Goal: Task Accomplishment & Management: Use online tool/utility

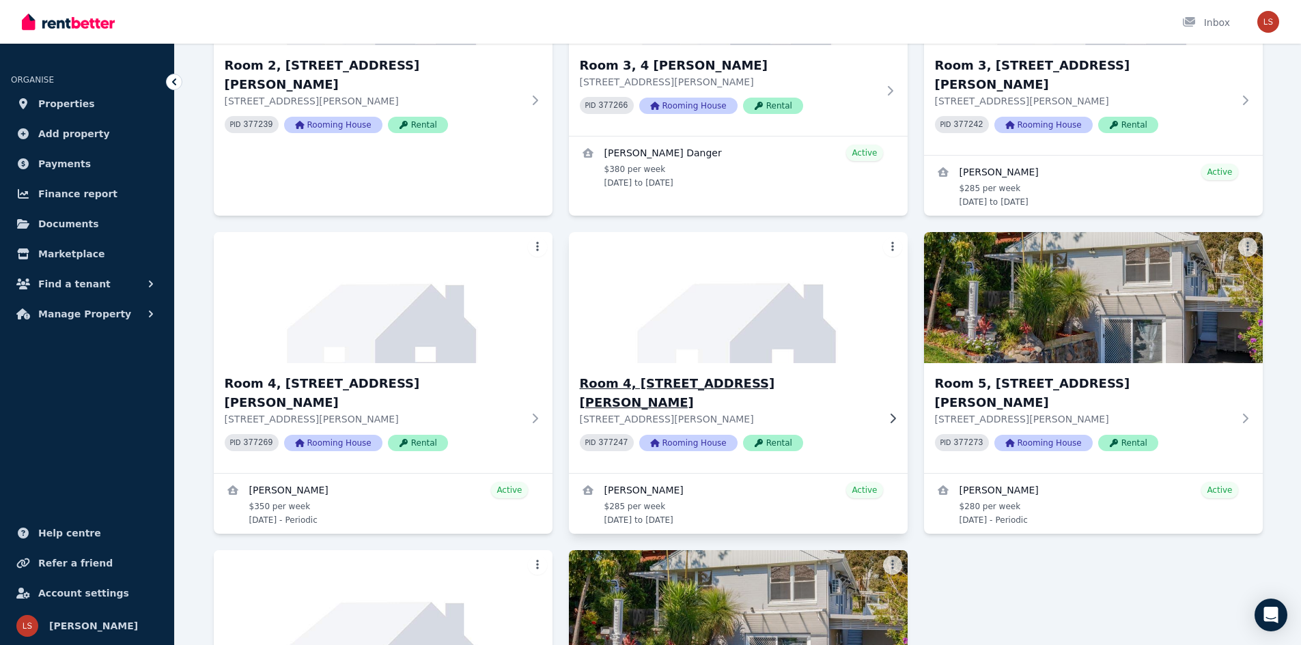
scroll to position [729, 0]
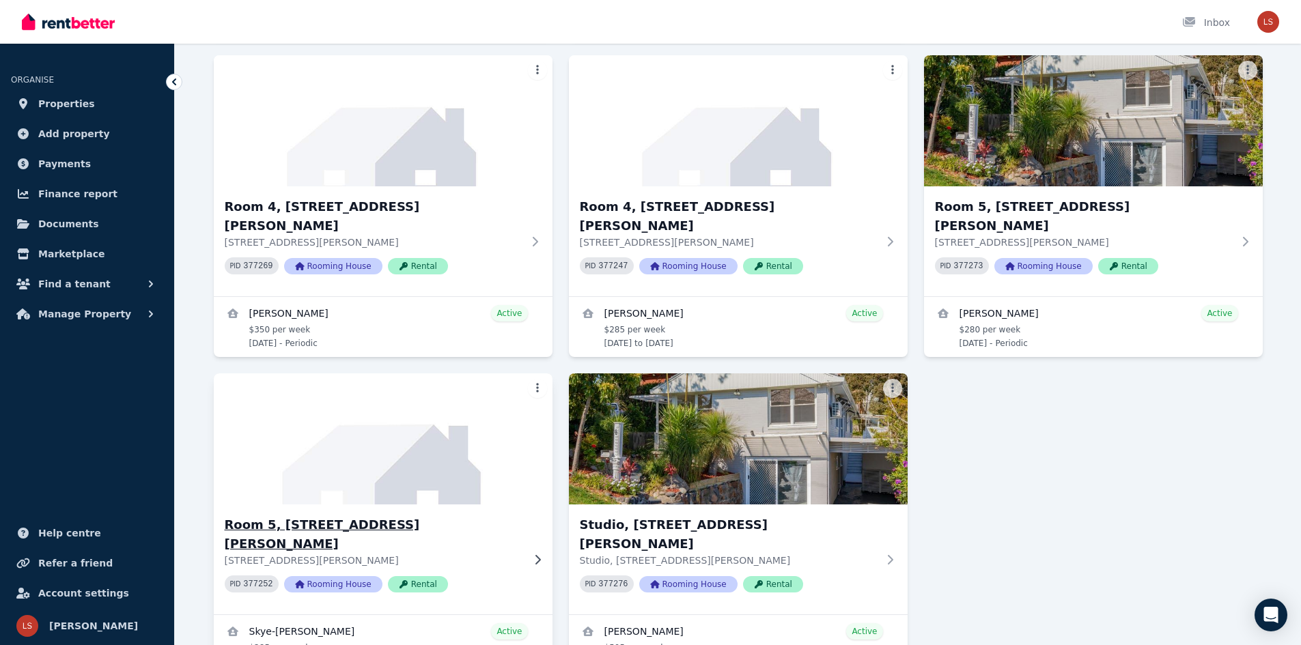
click at [491, 554] on p "[STREET_ADDRESS][PERSON_NAME]" at bounding box center [374, 561] width 298 height 14
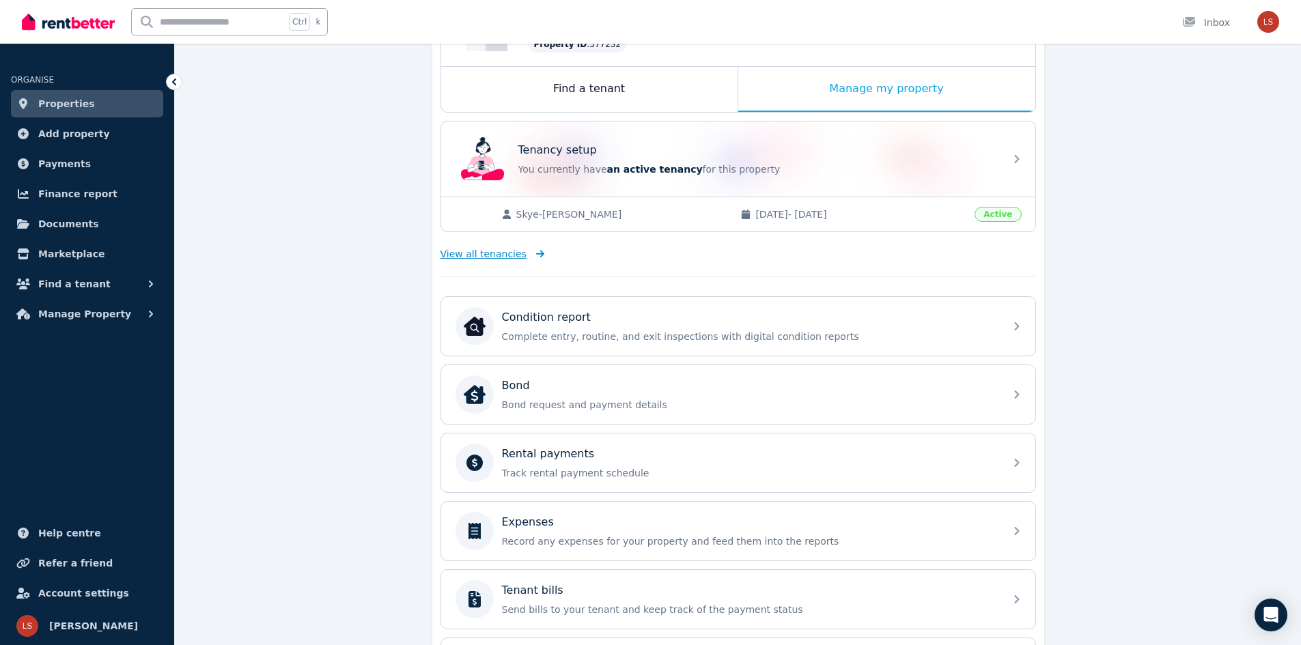
scroll to position [202, 0]
click at [511, 255] on span "View all tenancies" at bounding box center [484, 256] width 86 height 14
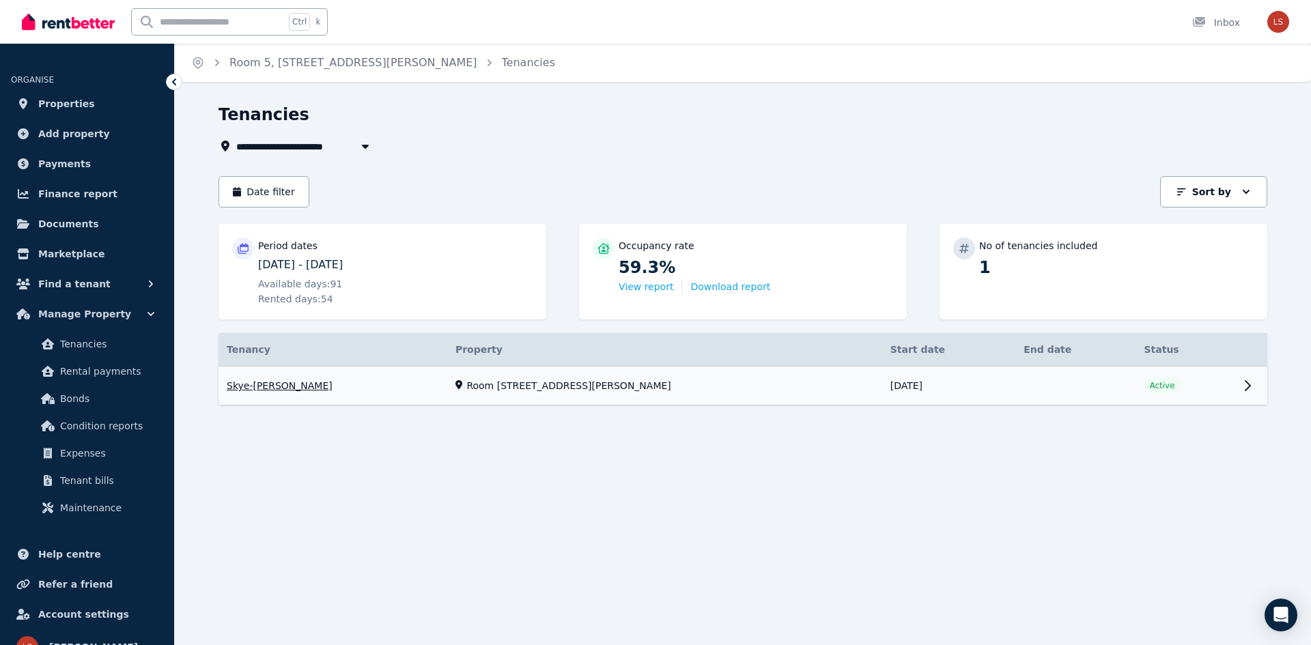
click at [291, 382] on link "View property details" at bounding box center [743, 386] width 1049 height 39
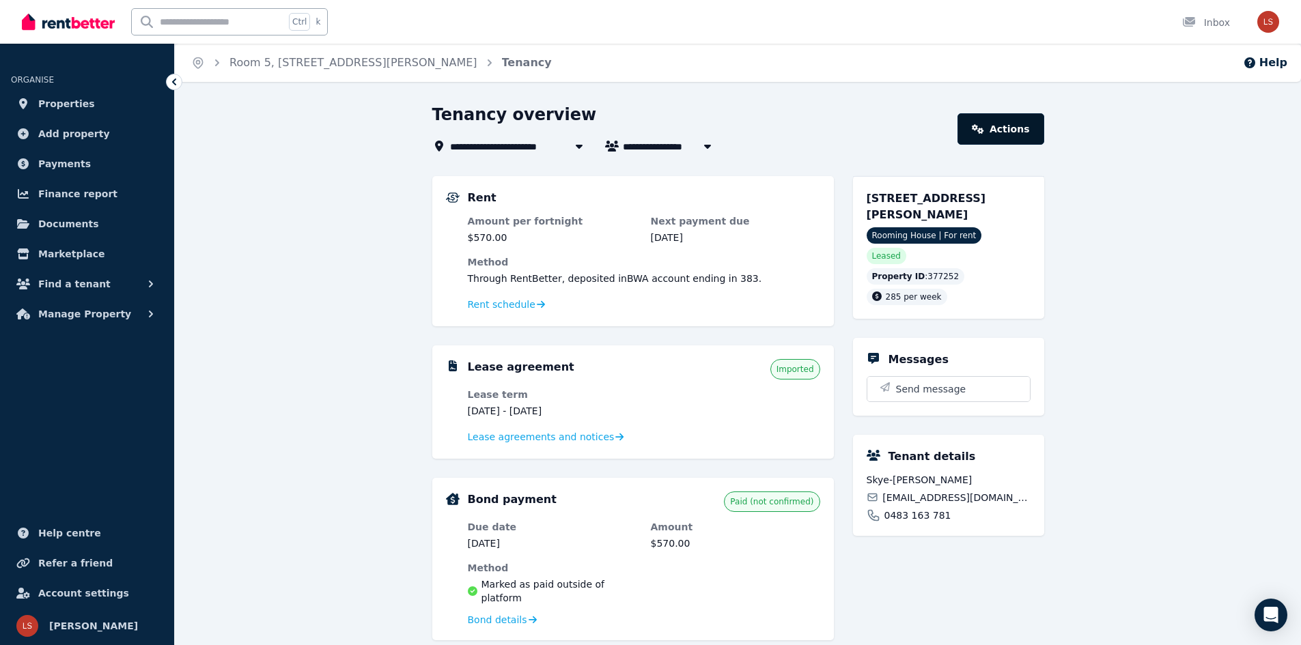
click at [975, 135] on link "Actions" at bounding box center [1001, 128] width 86 height 31
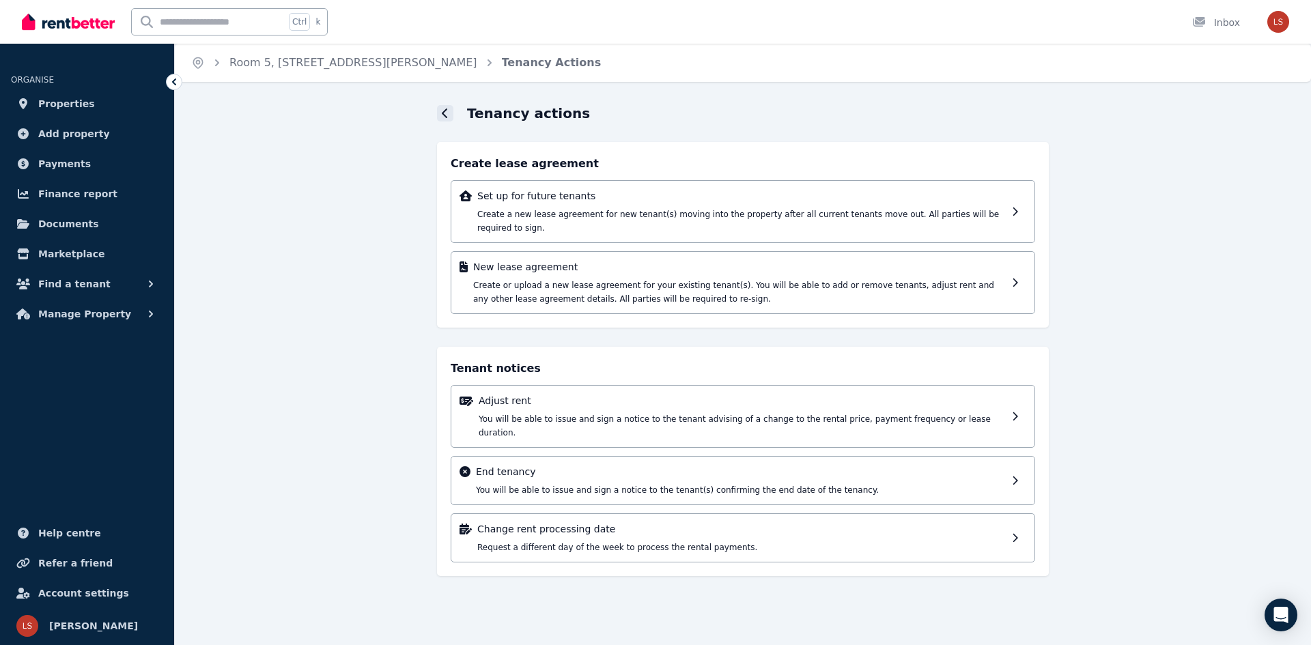
click at [446, 111] on icon at bounding box center [445, 113] width 7 height 11
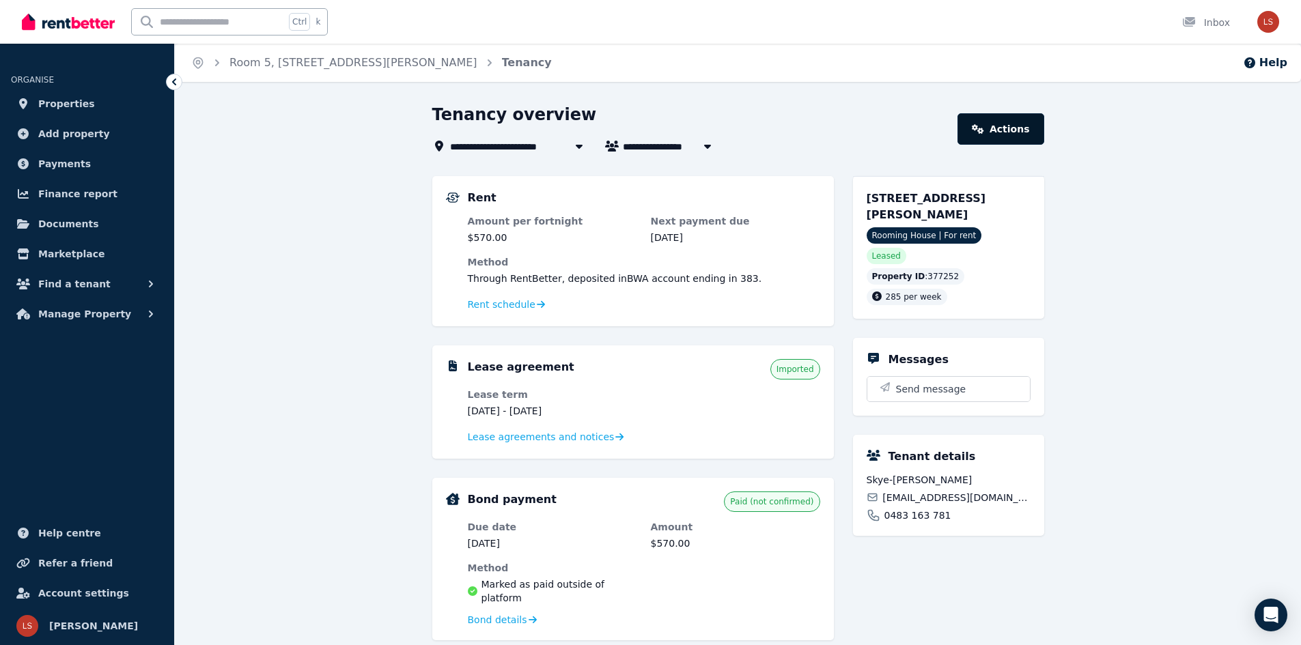
click at [996, 135] on link "Actions" at bounding box center [1001, 128] width 86 height 31
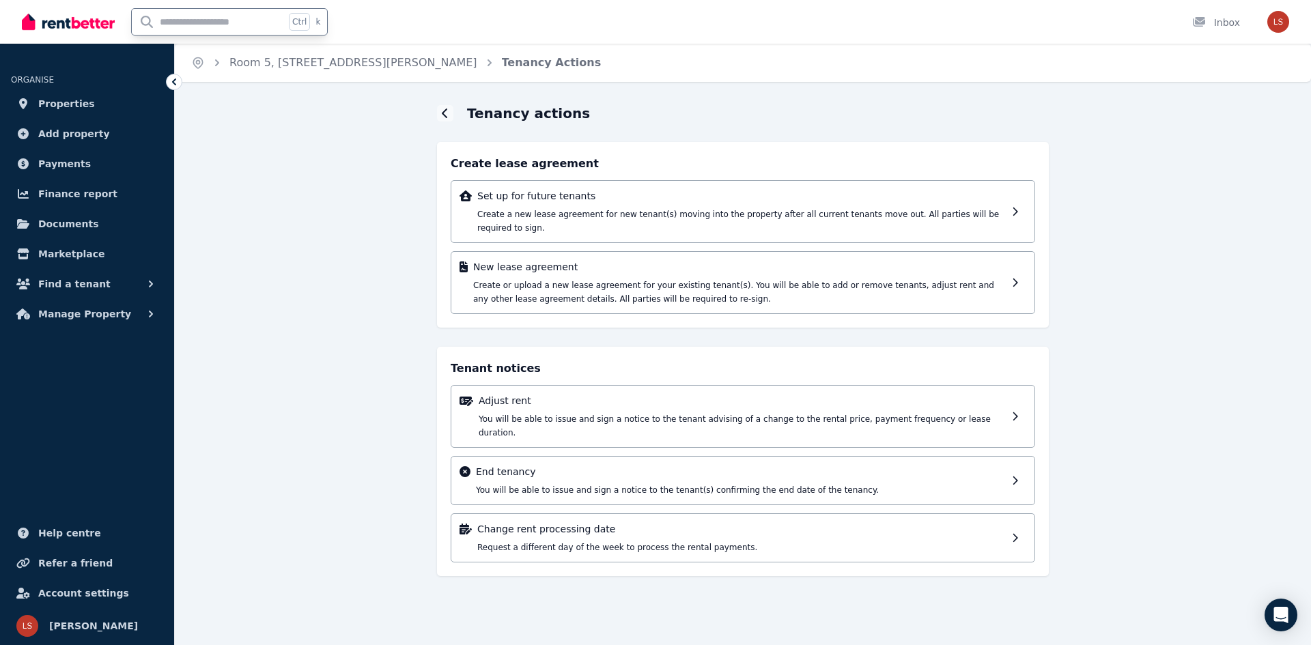
click at [192, 16] on input "text" at bounding box center [208, 22] width 153 height 26
type input "******"
drag, startPoint x: 219, startPoint y: 25, endPoint x: 117, endPoint y: 37, distance: 101.8
click at [117, 37] on div "****** Ctrl k" at bounding box center [178, 22] width 313 height 44
click at [55, 540] on span "Help centre" at bounding box center [69, 533] width 63 height 16
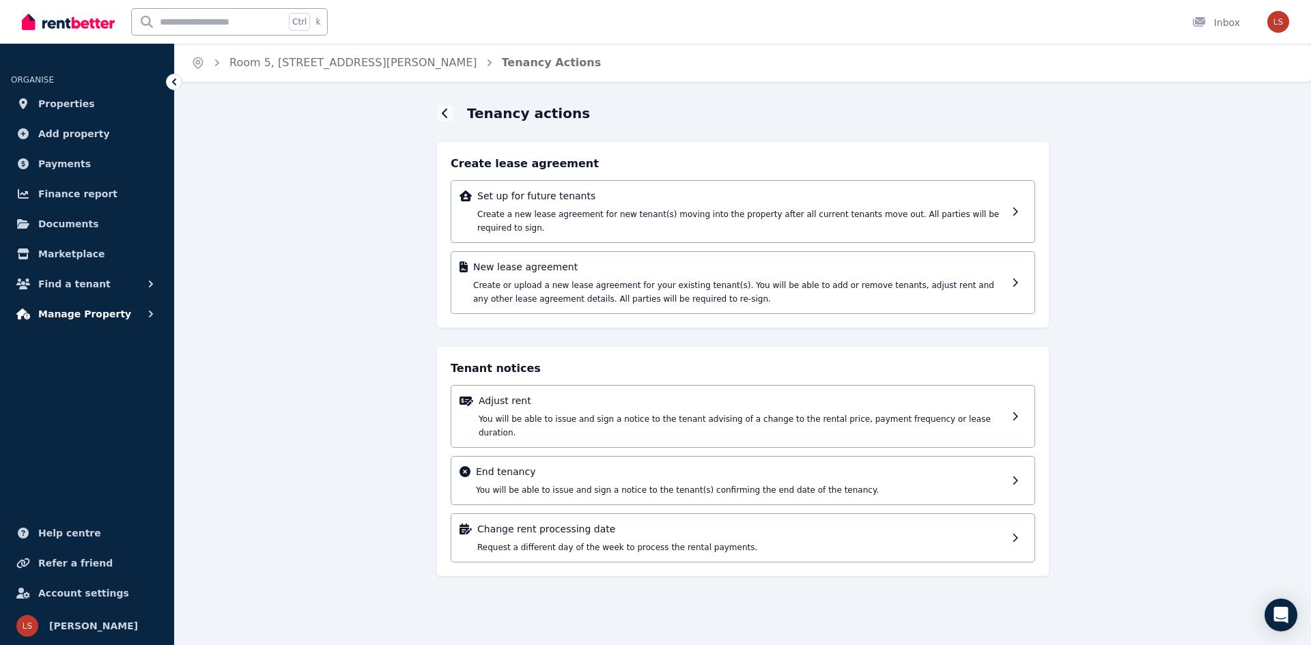
click at [91, 310] on span "Manage Property" at bounding box center [84, 314] width 93 height 16
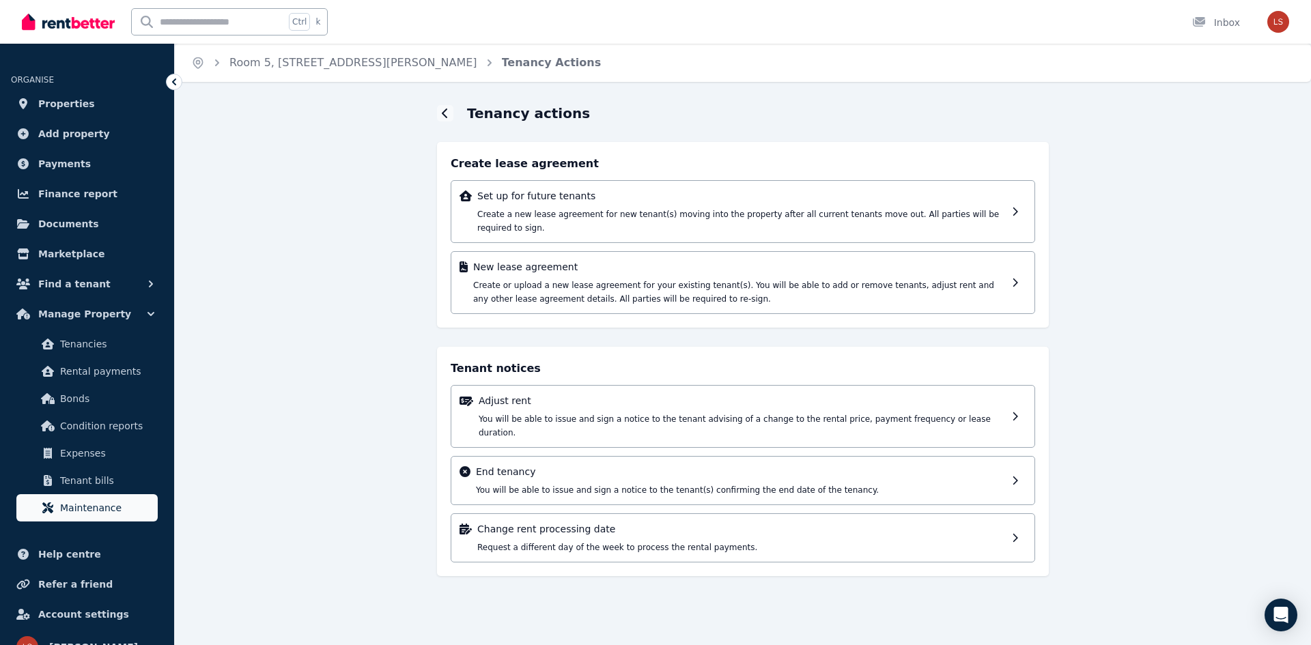
click at [93, 503] on span "Maintenance" at bounding box center [106, 508] width 92 height 16
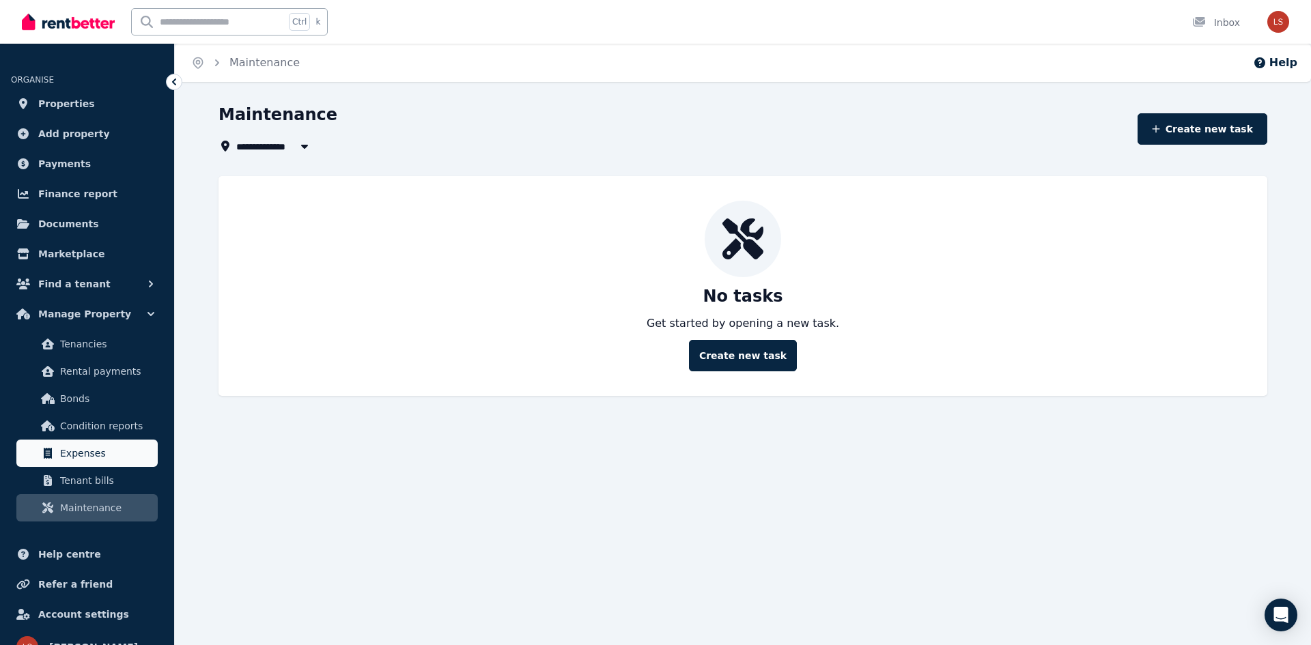
scroll to position [21, 0]
